Goal: Find specific page/section: Find specific page/section

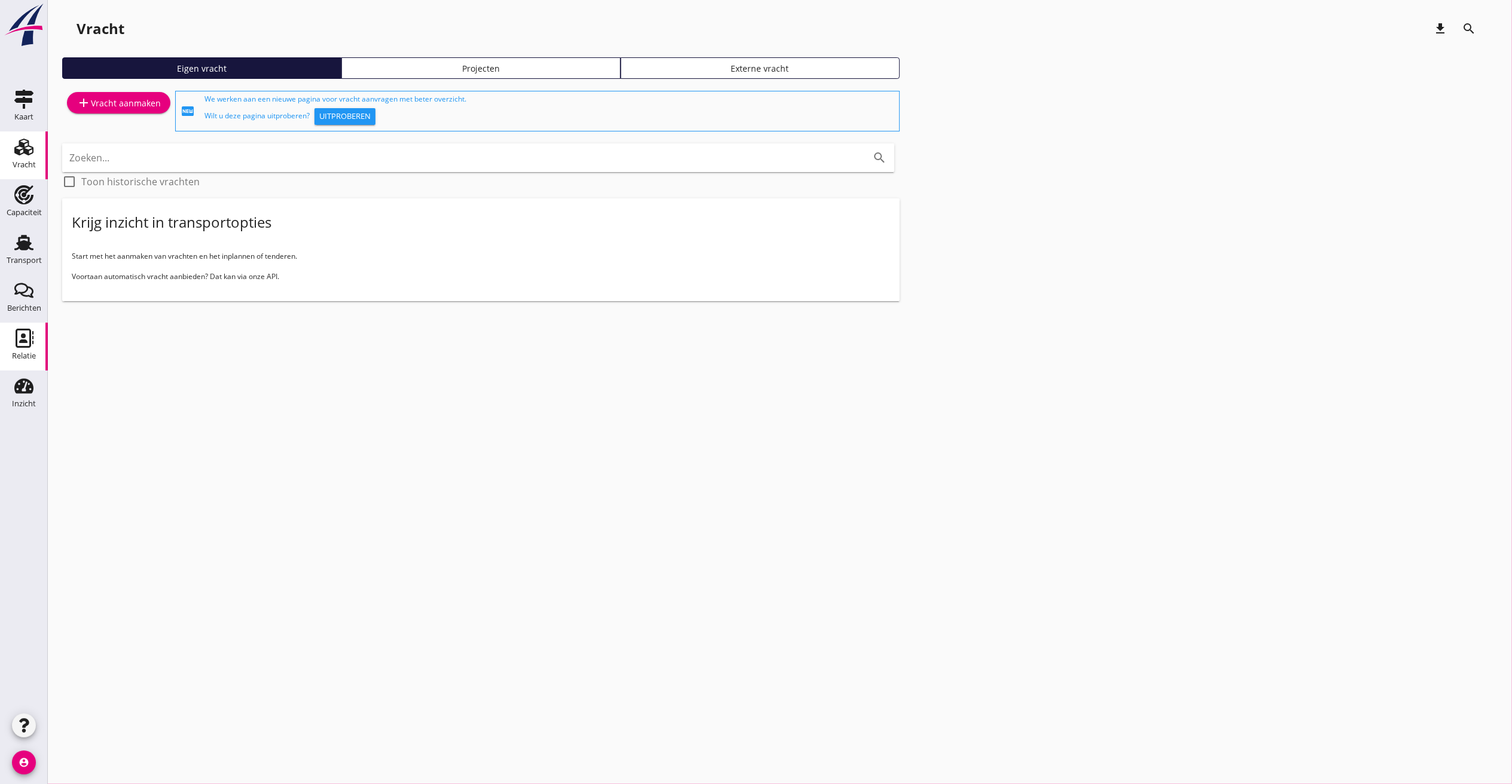
click at [16, 337] on use at bounding box center [25, 338] width 18 height 19
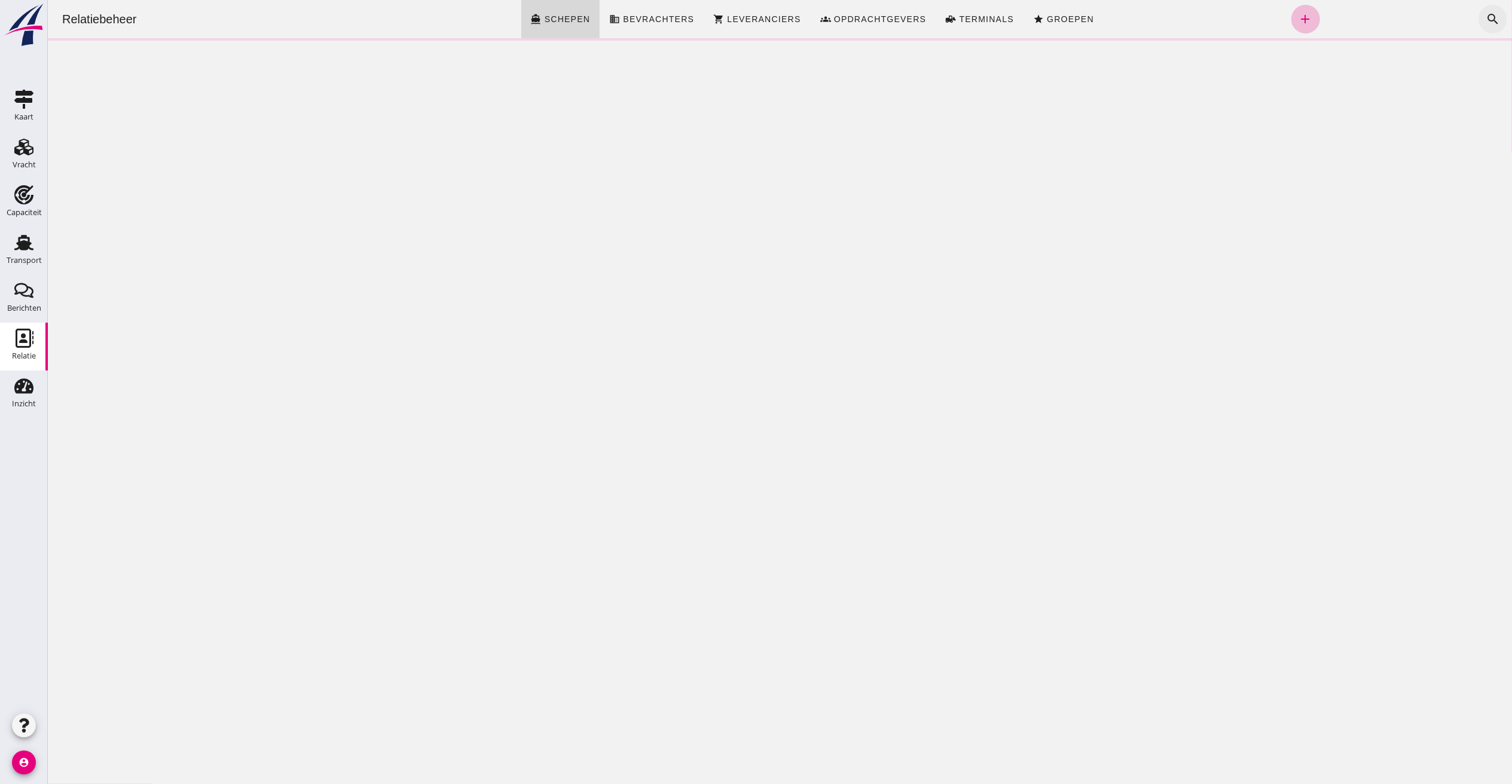
click at [1485, 13] on icon "search" at bounding box center [1492, 20] width 15 height 15
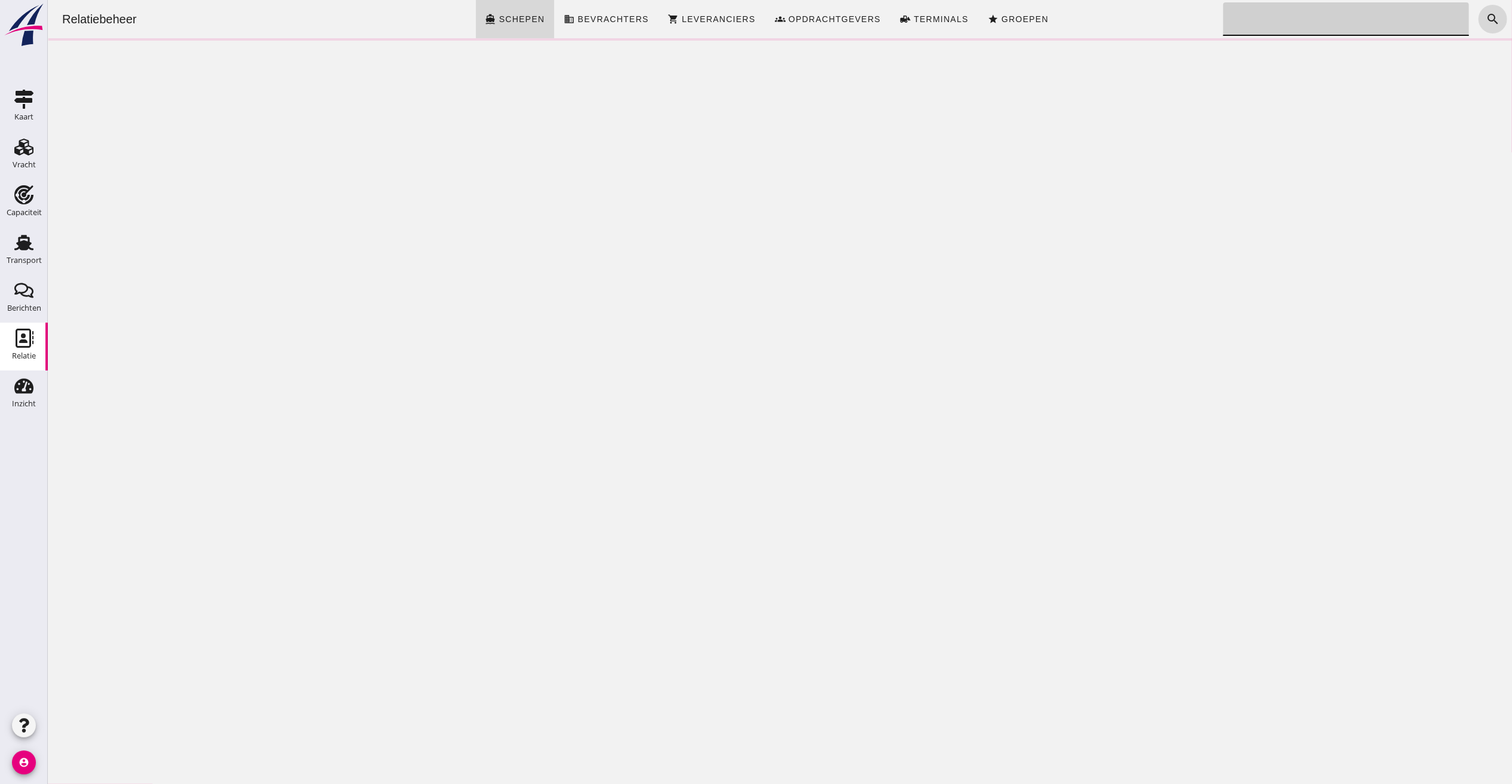
click at [1344, 24] on input "Zoeken..." at bounding box center [1342, 19] width 239 height 34
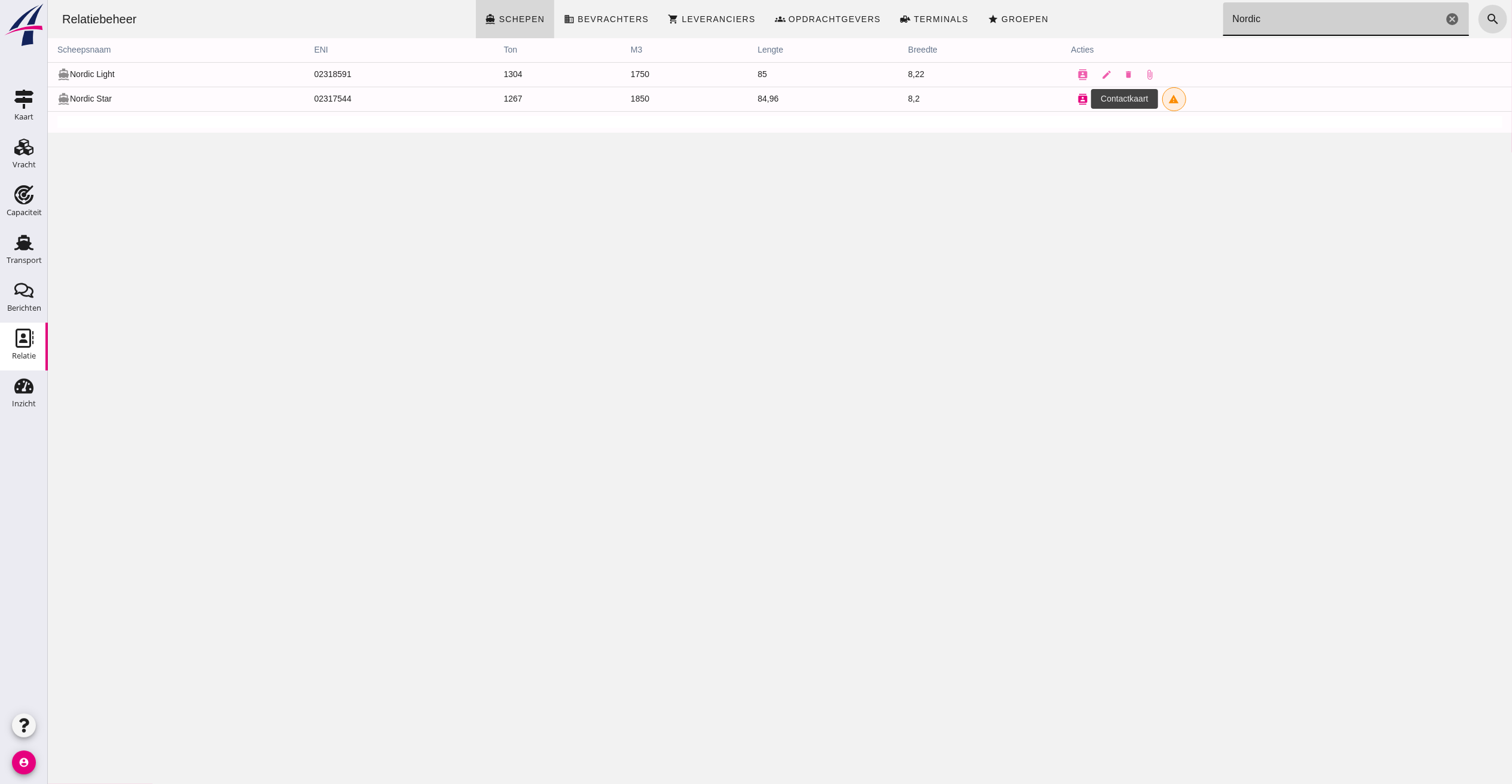
type input "Nordic"
click at [1078, 96] on icon "contacts" at bounding box center [1083, 99] width 11 height 11
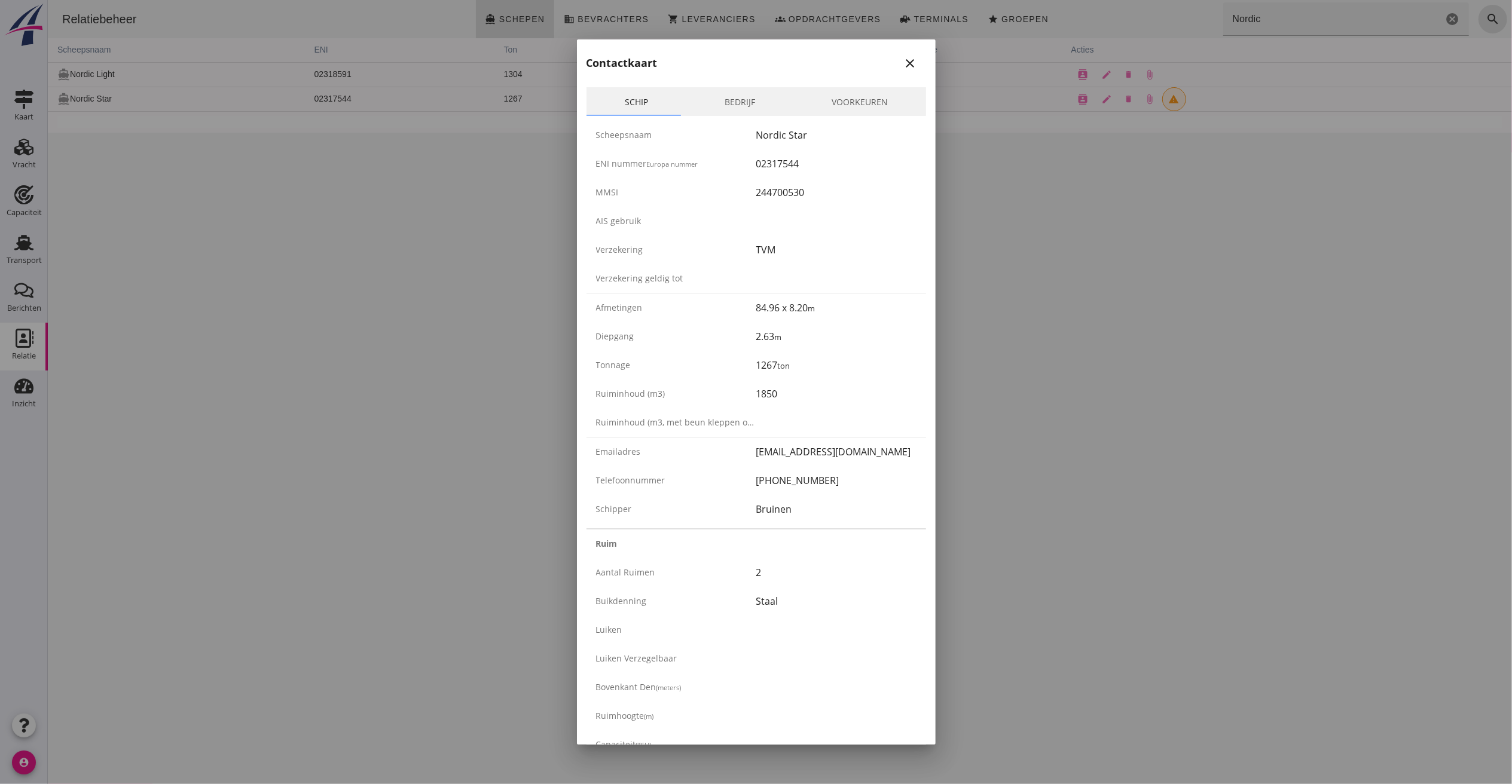
click at [28, 249] on div at bounding box center [756, 392] width 1512 height 784
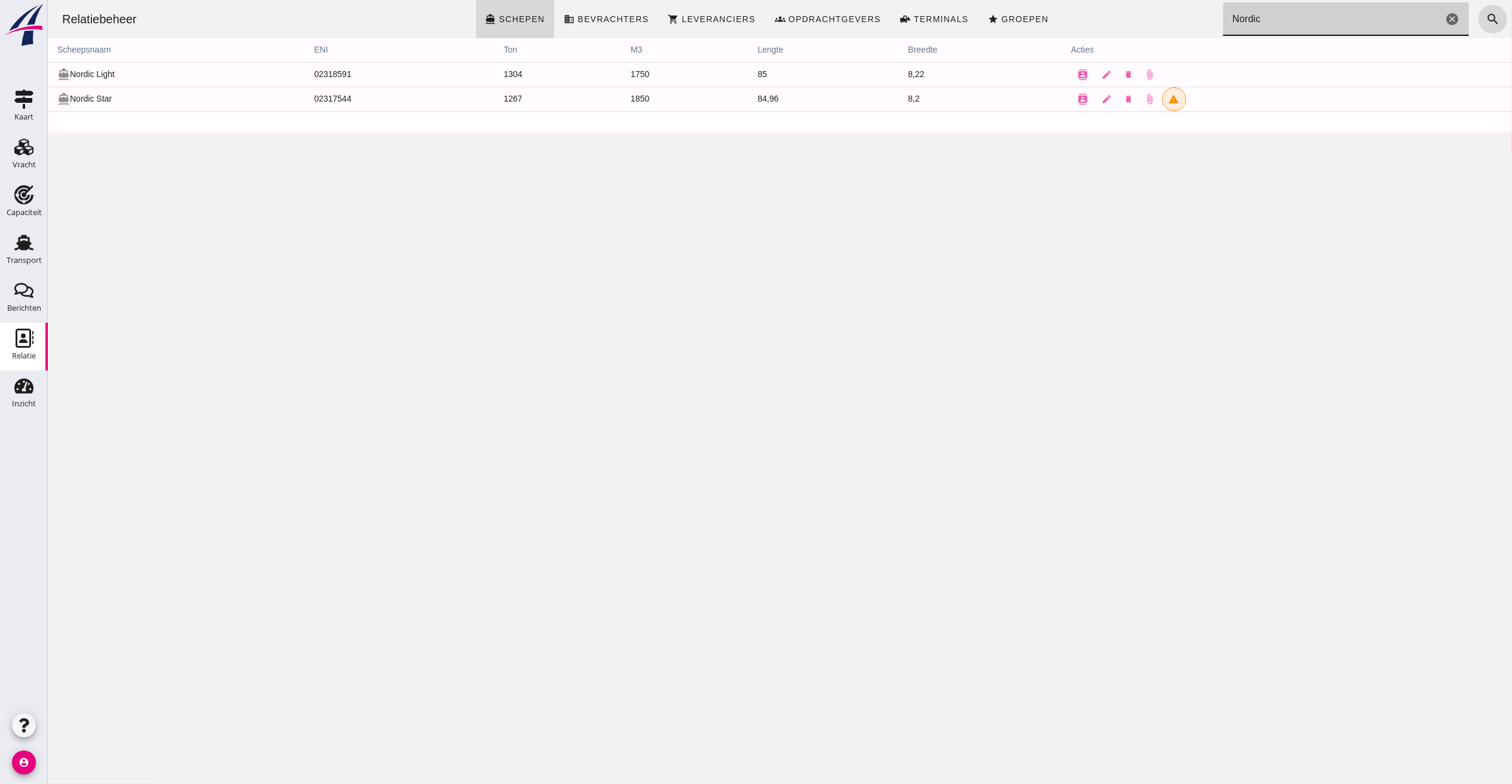
click at [1442, 27] on div "Zoeken... Nordic cancel" at bounding box center [1345, 19] width 246 height 34
click at [1444, 16] on icon "cancel" at bounding box center [1451, 20] width 15 height 15
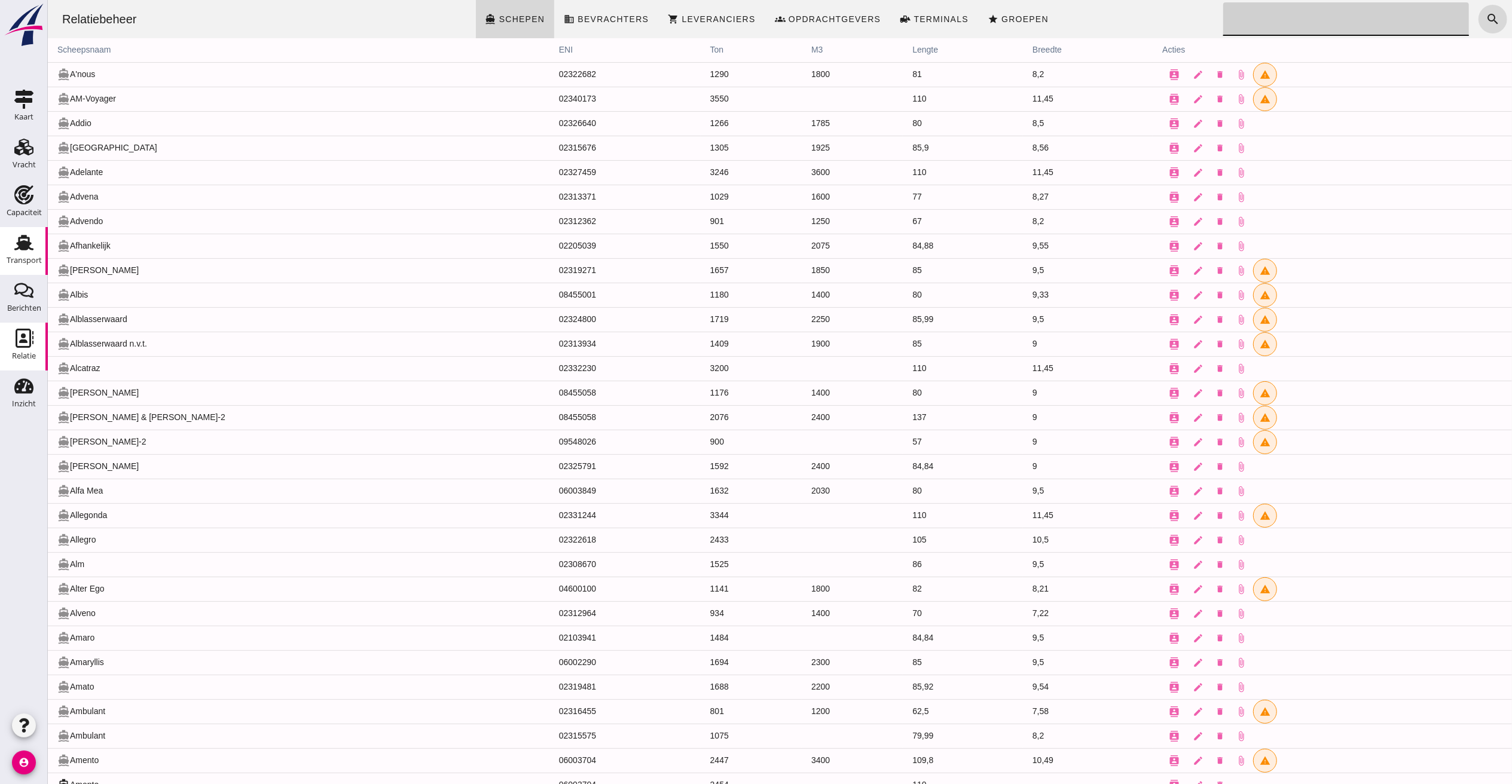
drag, startPoint x: 19, startPoint y: 248, endPoint x: 370, endPoint y: 244, distance: 351.0
click at [20, 248] on use at bounding box center [24, 242] width 19 height 16
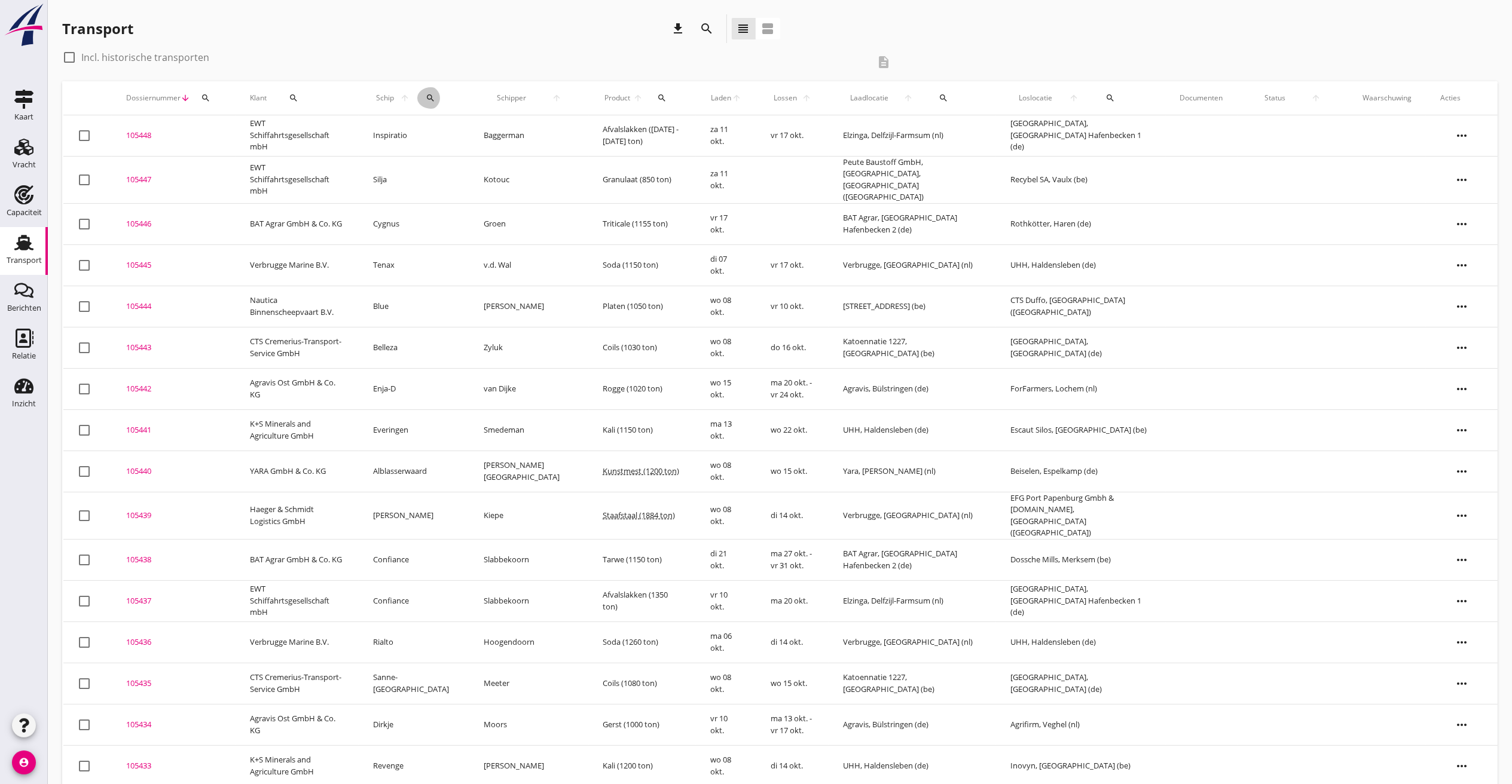
click at [433, 96] on icon "search" at bounding box center [431, 98] width 10 height 10
click at [461, 129] on input "Zoek op (scheeps)naam" at bounding box center [494, 132] width 124 height 19
click at [585, 165] on div "ENI: 02317544 (L:84.96 x B:8.20)" at bounding box center [538, 169] width 126 height 12
click at [594, 126] on icon "check" at bounding box center [602, 132] width 15 height 15
type input "Nordic Star"
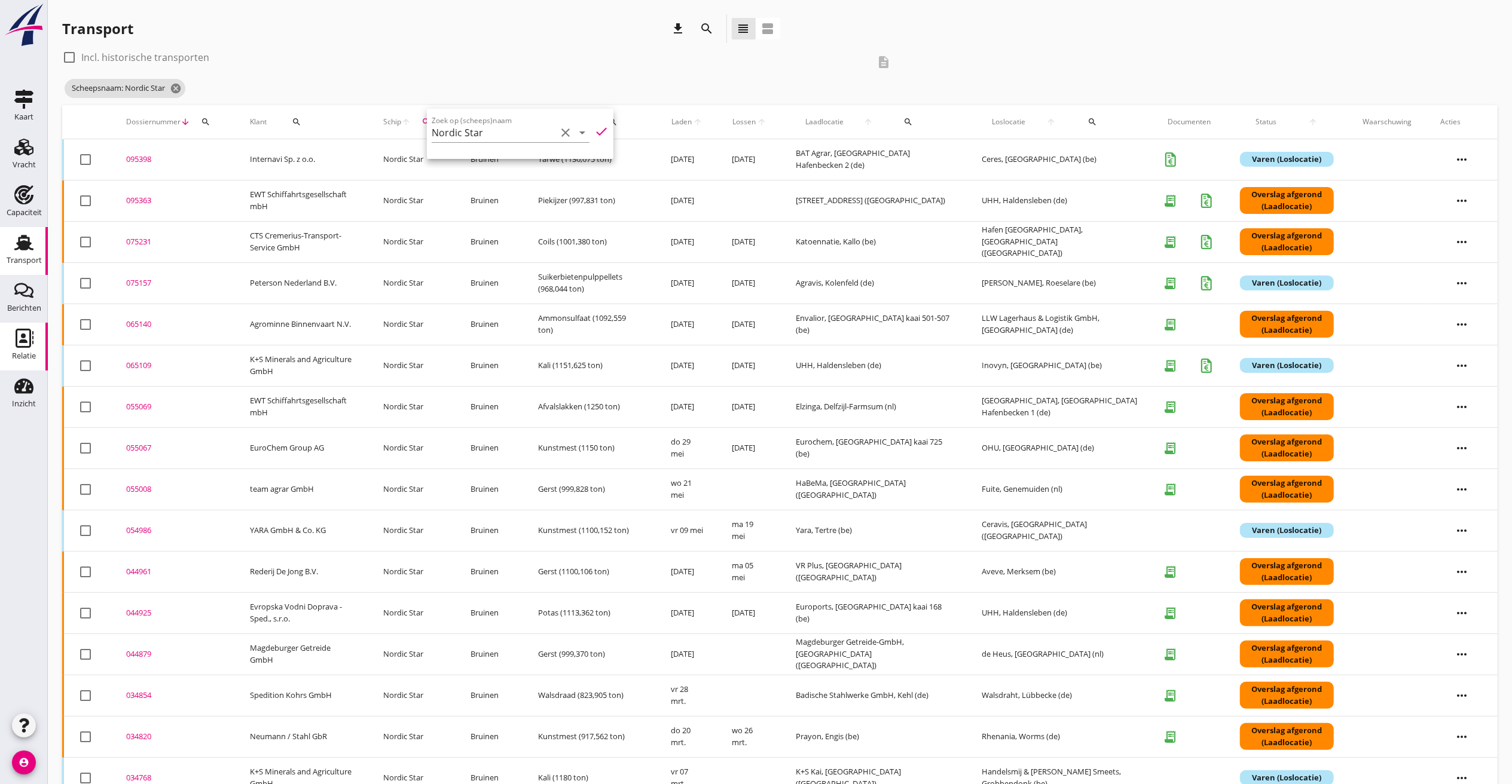
click at [27, 338] on icon "Relatie" at bounding box center [24, 338] width 19 height 19
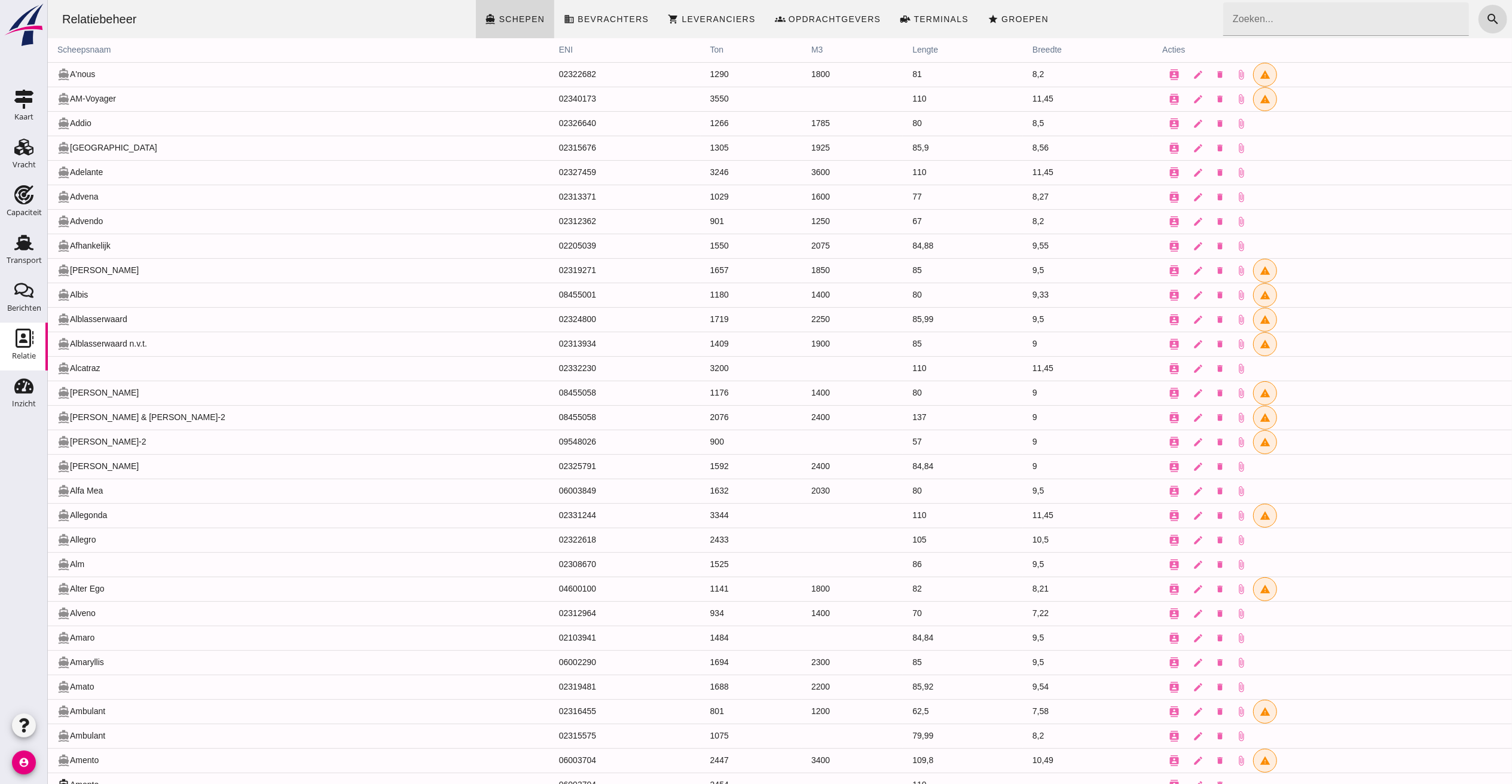
click at [1313, 23] on input "Zoeken..." at bounding box center [1342, 19] width 239 height 34
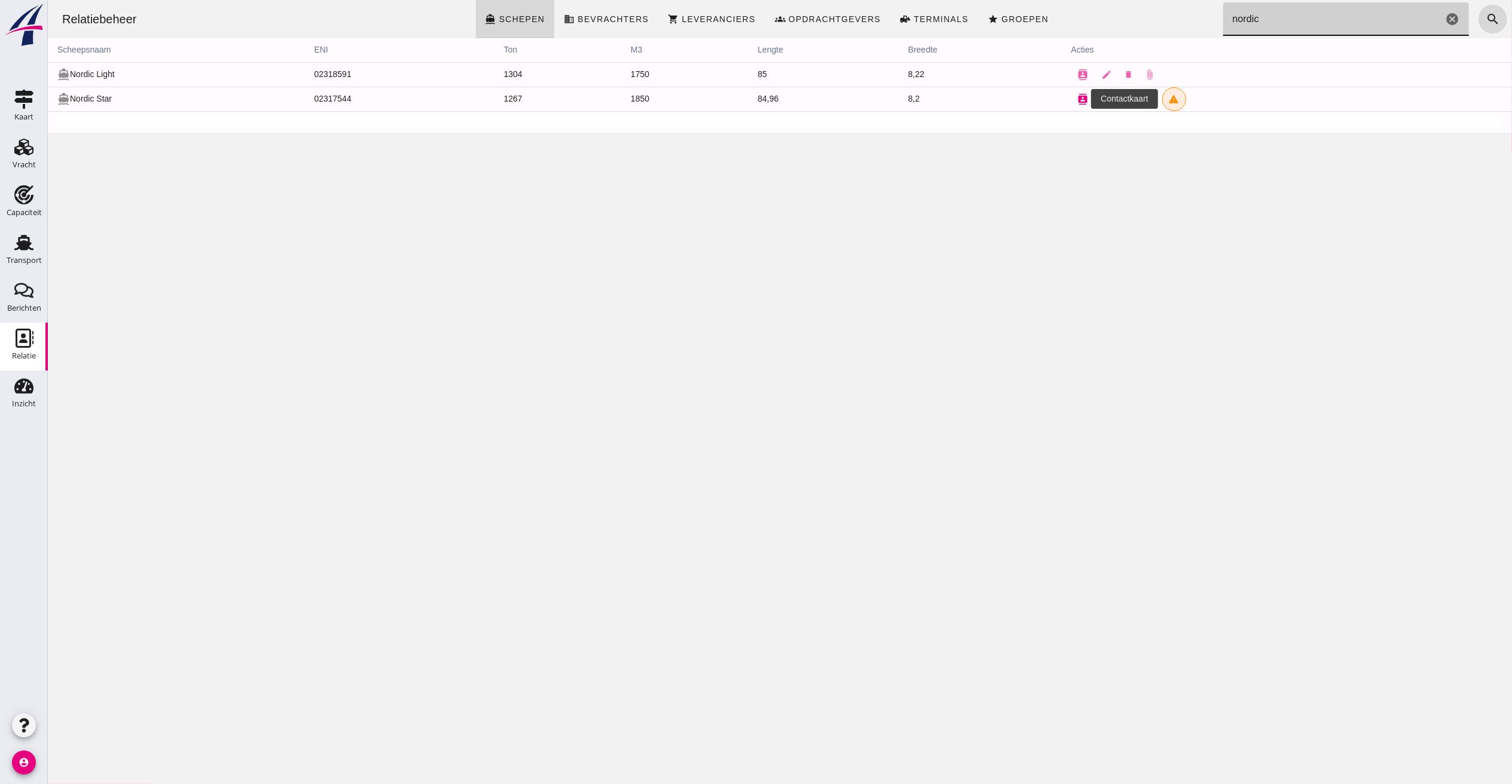
type input "nordic"
click at [1080, 99] on button "contacts" at bounding box center [1083, 99] width 24 height 24
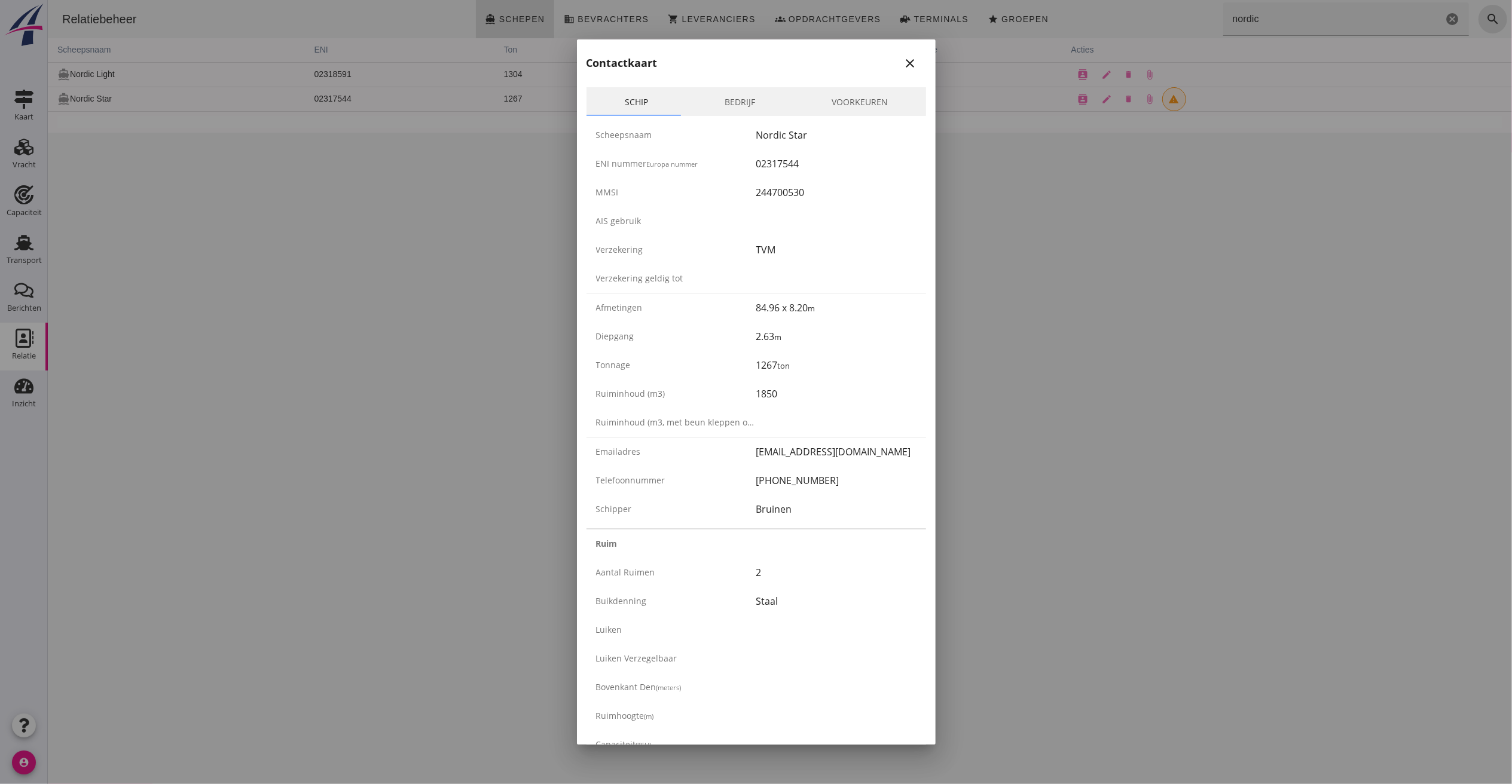
scroll to position [119, 0]
